Goal: Task Accomplishment & Management: Use online tool/utility

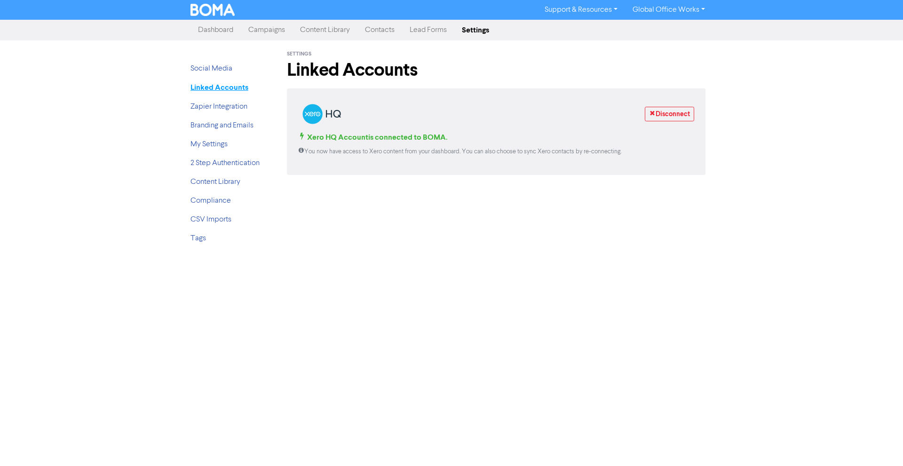
click at [236, 92] on strong "Linked Accounts" at bounding box center [219, 87] width 58 height 9
click at [228, 69] on link "Social Media" at bounding box center [211, 69] width 42 height 8
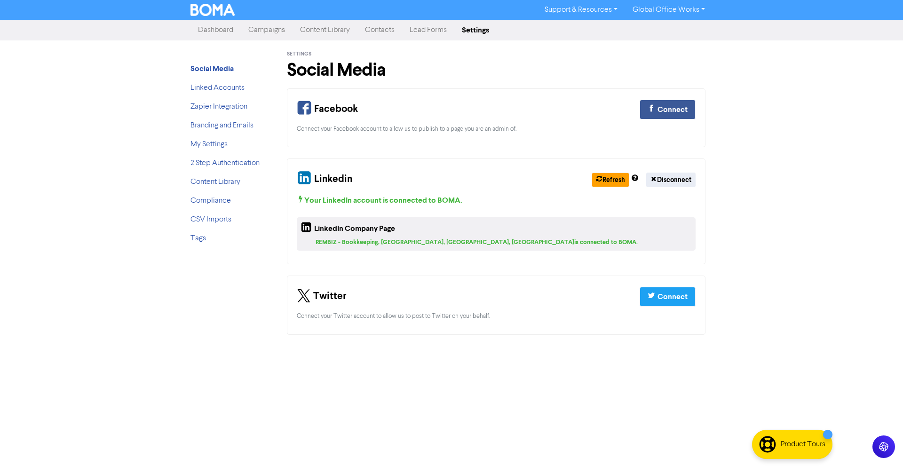
click at [253, 32] on link "Campaigns" at bounding box center [267, 30] width 52 height 19
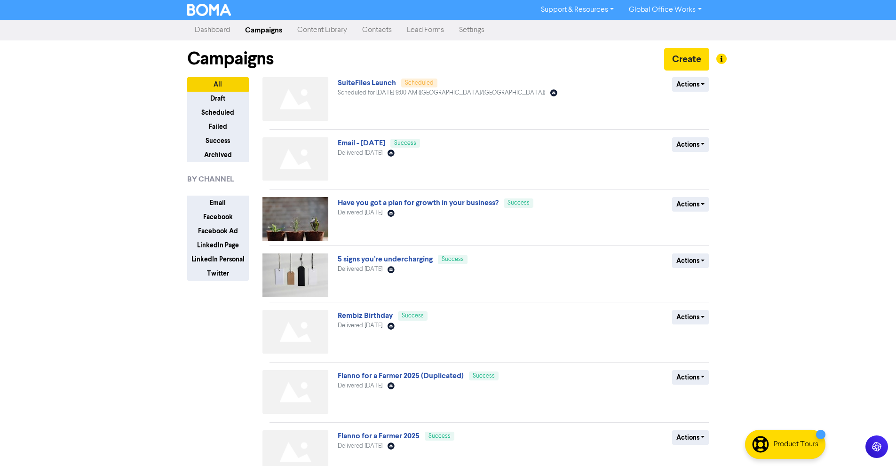
click at [314, 31] on link "Content Library" at bounding box center [322, 30] width 65 height 19
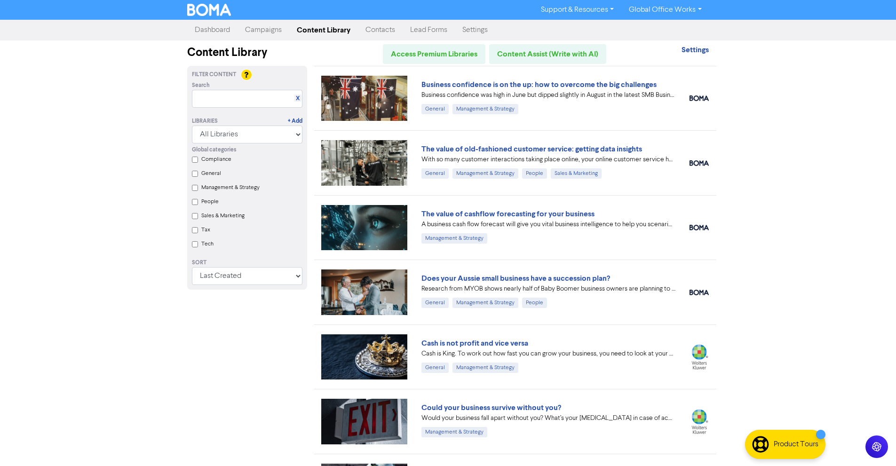
click at [273, 33] on link "Campaigns" at bounding box center [263, 30] width 52 height 19
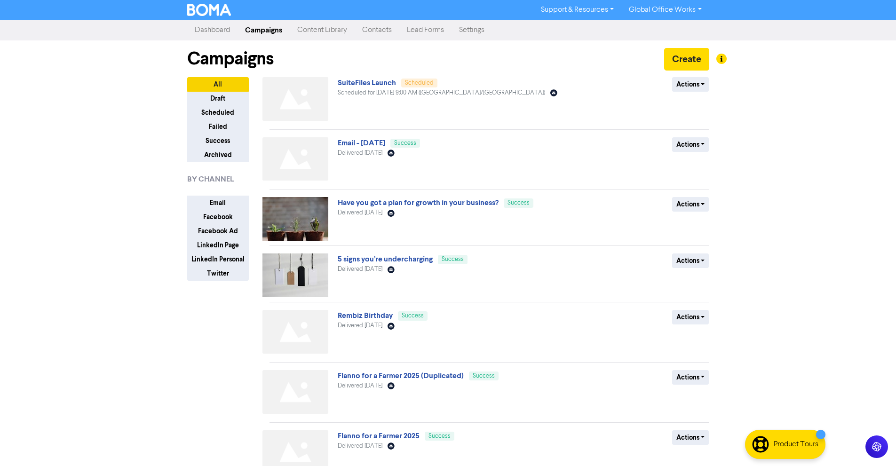
click at [228, 34] on link "Dashboard" at bounding box center [212, 30] width 50 height 19
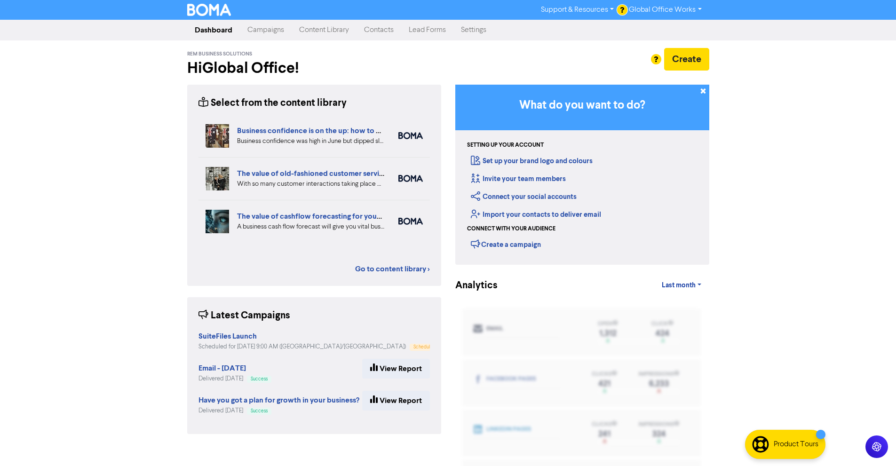
click at [261, 31] on link "Campaigns" at bounding box center [266, 30] width 52 height 19
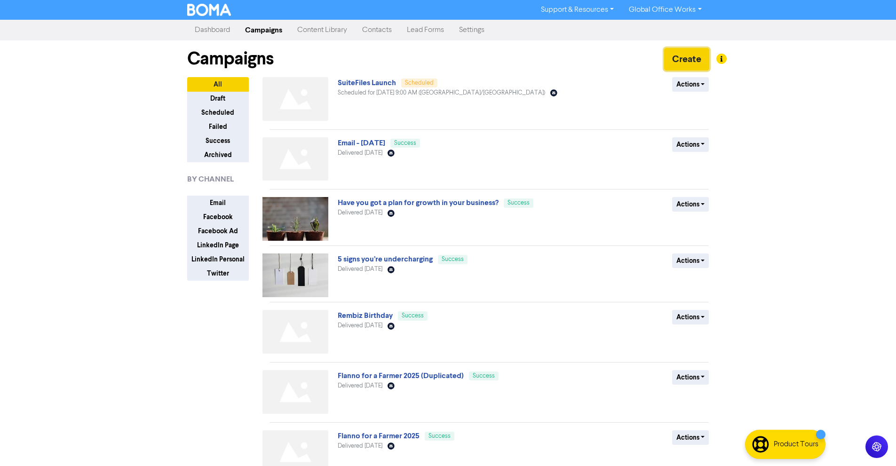
click at [675, 55] on button "Create" at bounding box center [686, 59] width 45 height 23
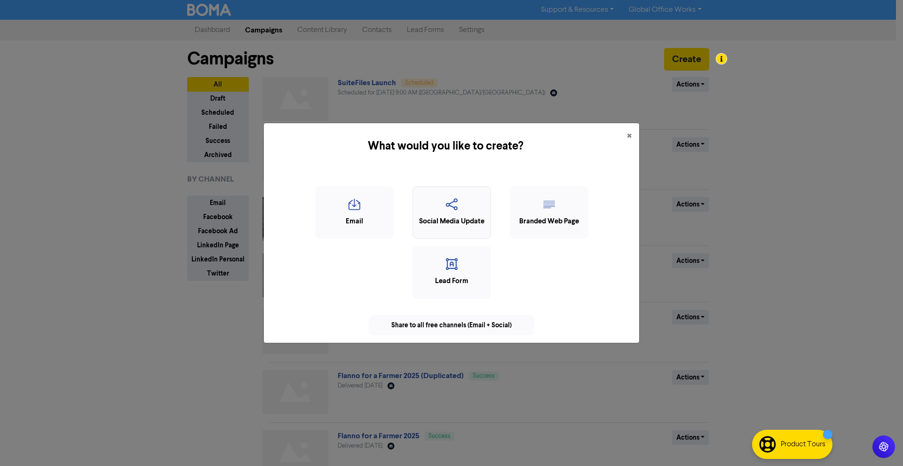
click at [435, 213] on icon "button" at bounding box center [452, 207] width 68 height 18
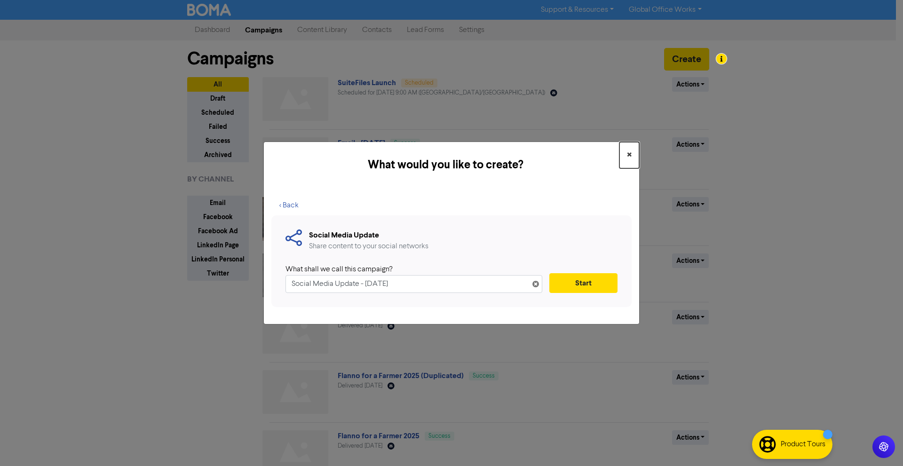
click at [631, 158] on span "×" at bounding box center [629, 155] width 5 height 14
